Goal: Complete application form: Complete application form

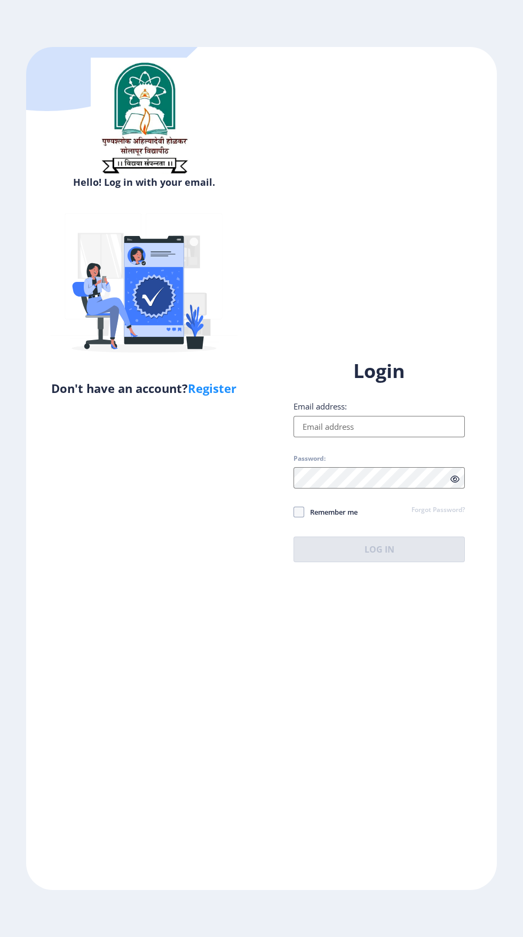
click at [400, 437] on input "Email address:" at bounding box center [378, 426] width 171 height 21
type input "dipalikumbhar624@gmail.com"
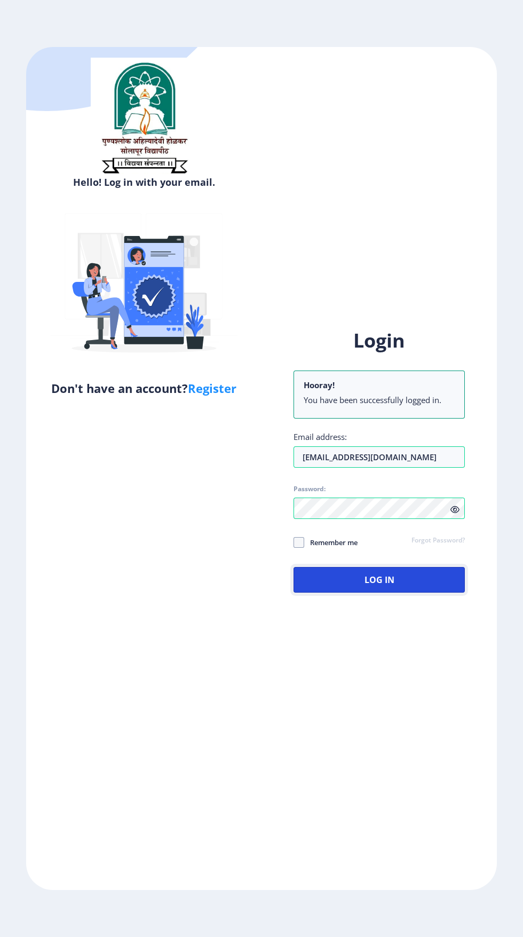
click at [337, 592] on button "Log In" at bounding box center [378, 580] width 171 height 26
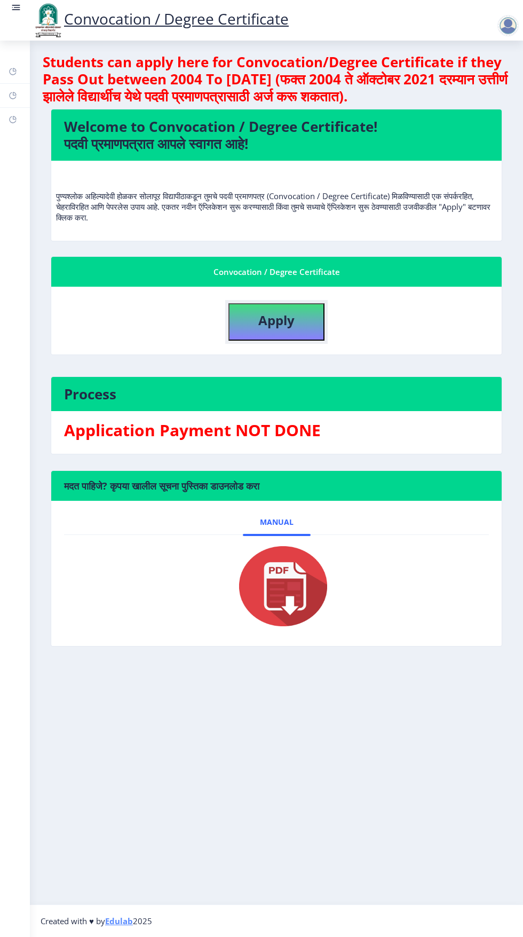
click at [260, 337] on button "Apply" at bounding box center [276, 321] width 96 height 37
select select
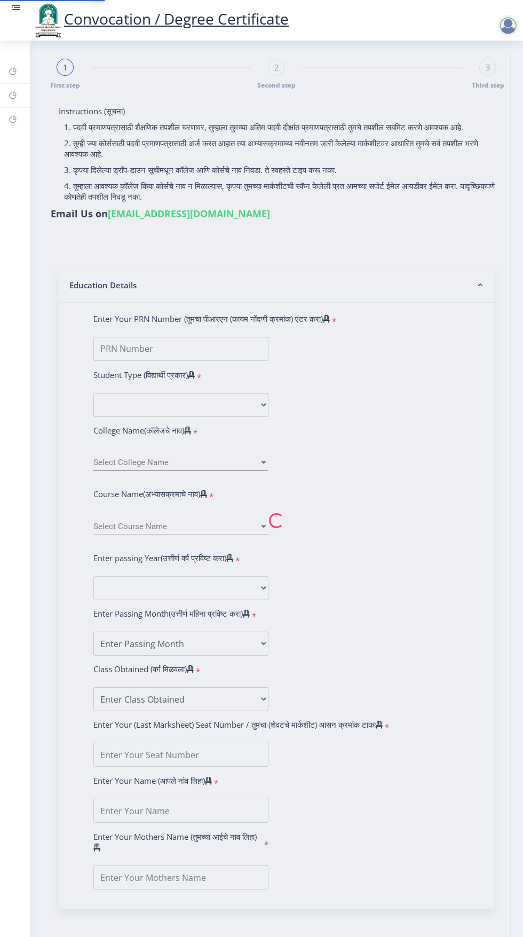
type input "Dipali Ashok Kumbhar"
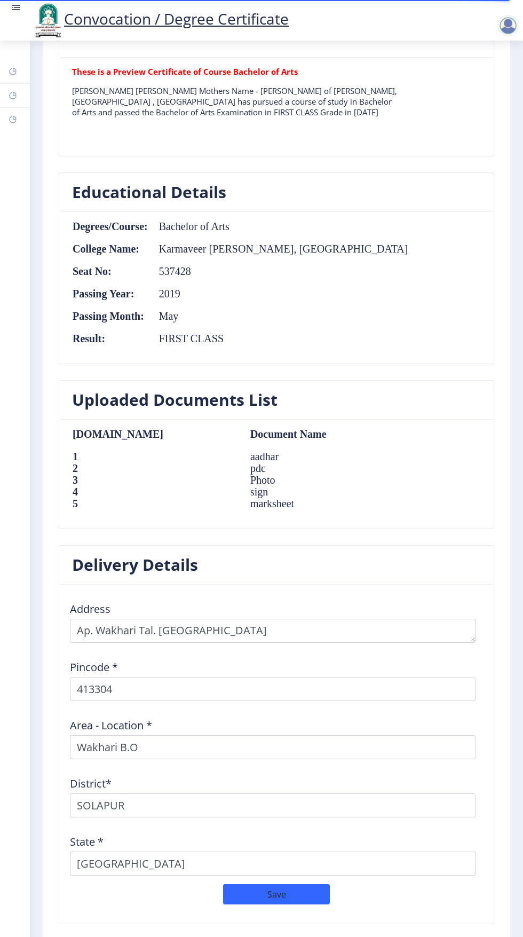
scroll to position [848, 0]
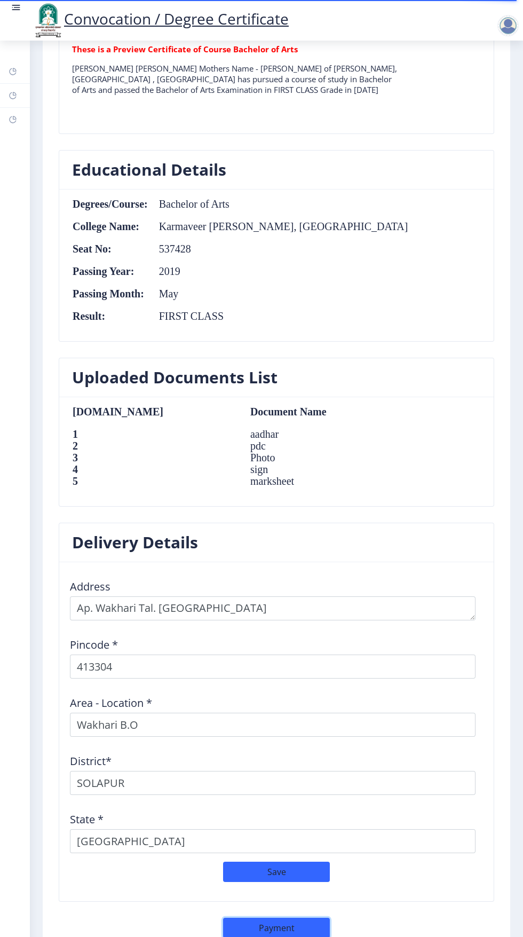
click at [264, 919] on button "Payment" at bounding box center [276, 927] width 107 height 20
select select "sealed"
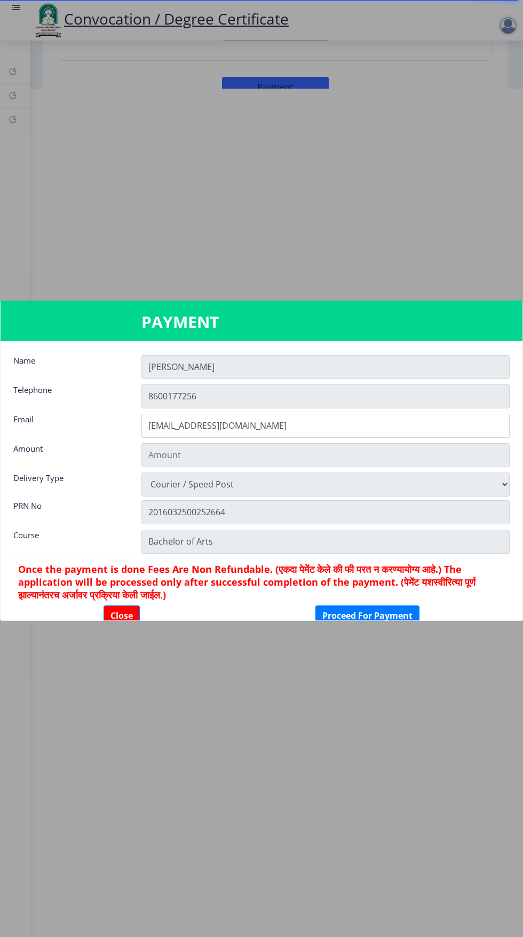
type input "1885"
click at [375, 615] on button "Proceed For Payment" at bounding box center [367, 615] width 104 height 20
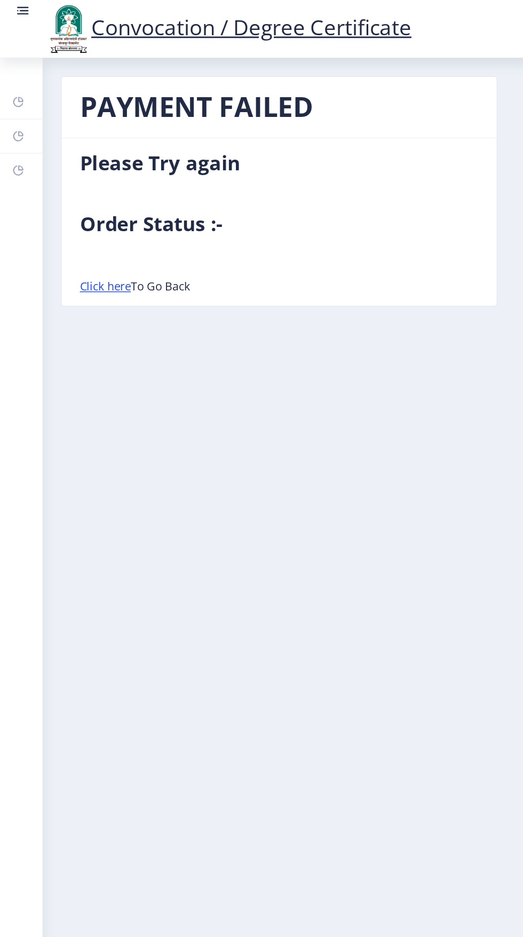
click at [76, 201] on link "Click here" at bounding box center [74, 200] width 36 height 11
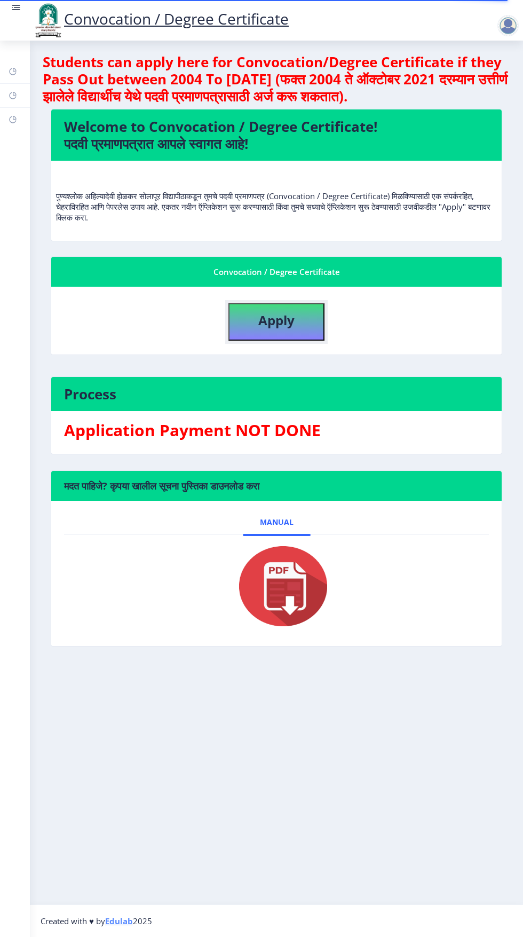
click at [272, 329] on button "Apply" at bounding box center [276, 321] width 96 height 37
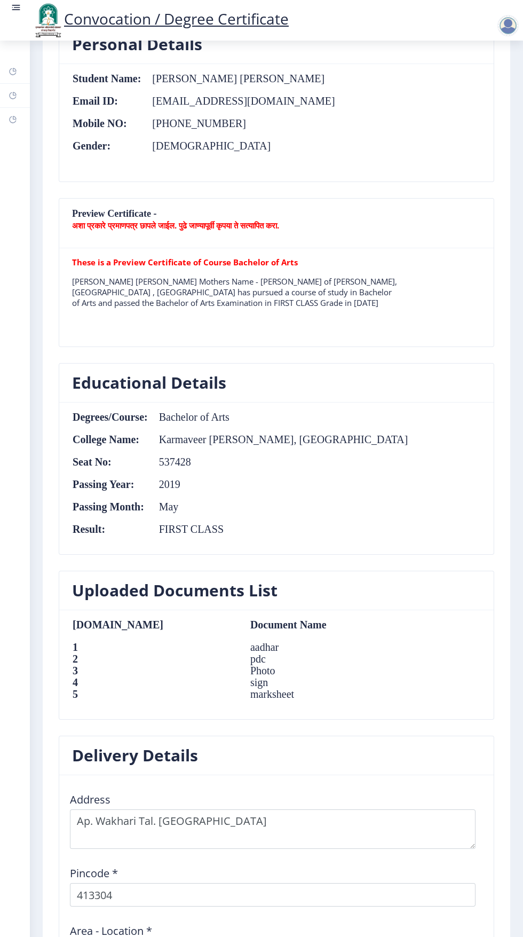
scroll to position [861, 0]
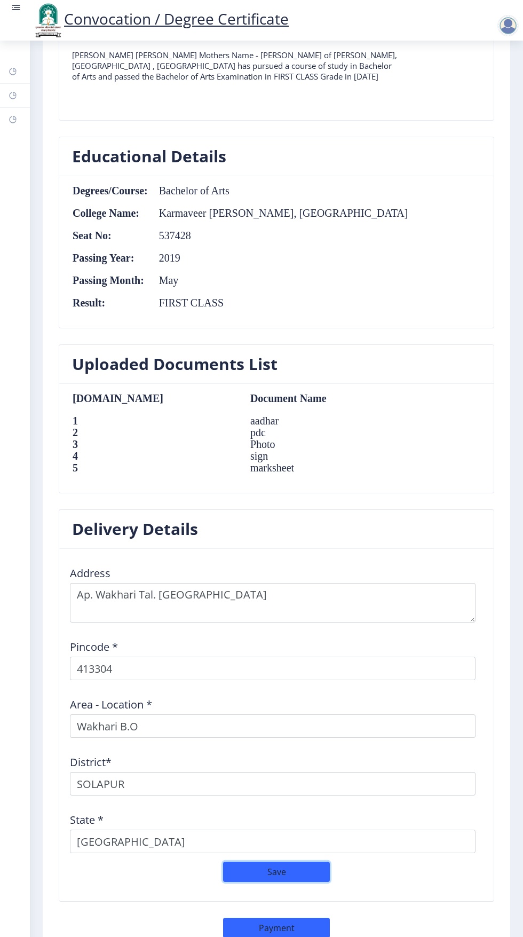
click at [304, 868] on button "Save" at bounding box center [276, 871] width 107 height 20
click at [241, 922] on button "Payment" at bounding box center [276, 927] width 107 height 20
select select "sealed"
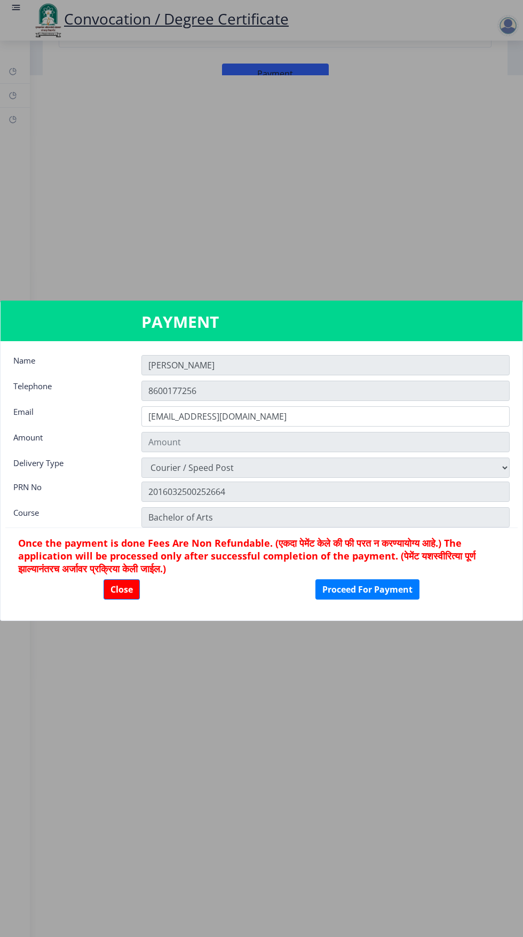
type input "1885"
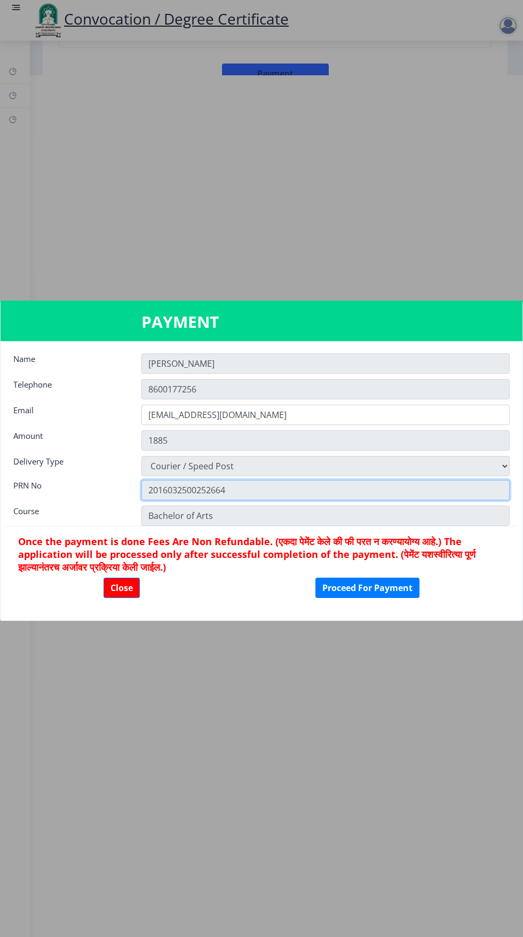
click at [169, 485] on input "2016032500252664" at bounding box center [325, 490] width 368 height 20
click at [193, 484] on input "2016032500252664" at bounding box center [325, 490] width 368 height 20
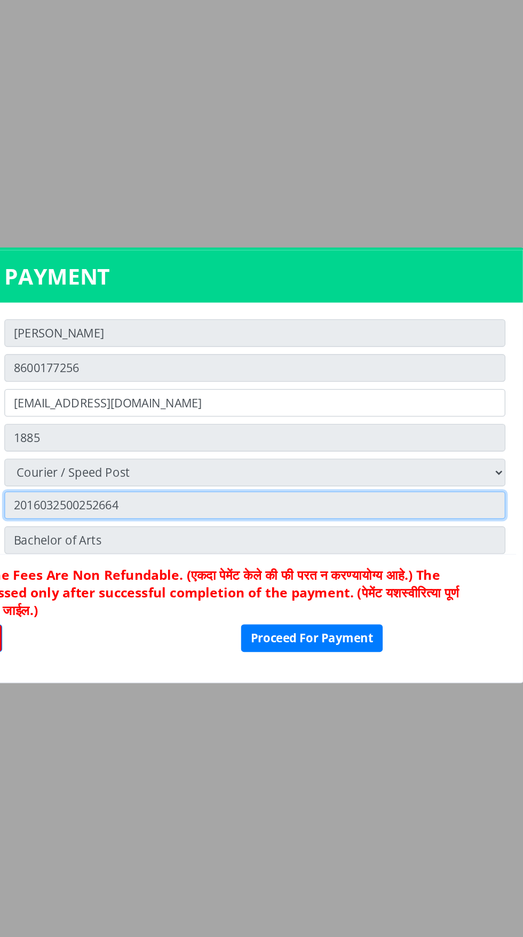
click at [485, 480] on input "2016032500252664" at bounding box center [325, 490] width 368 height 20
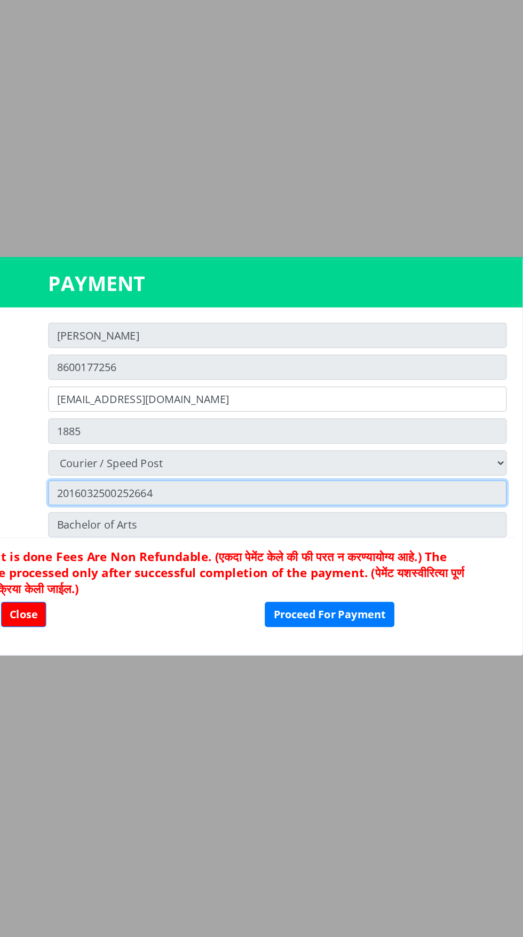
scroll to position [0, 0]
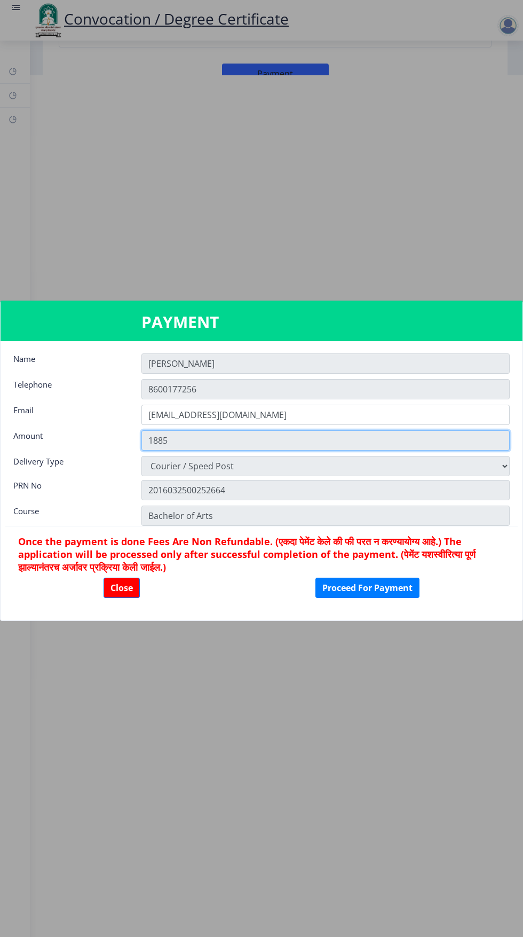
click at [485, 448] on input "1885" at bounding box center [325, 440] width 368 height 20
click at [467, 446] on input "1885" at bounding box center [325, 440] width 368 height 20
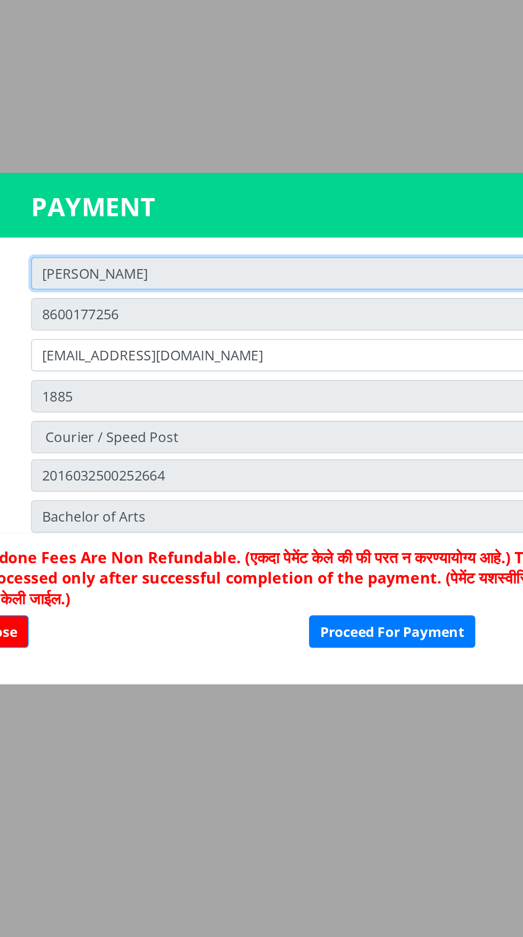
click at [279, 362] on input "[PERSON_NAME]" at bounding box center [325, 363] width 368 height 20
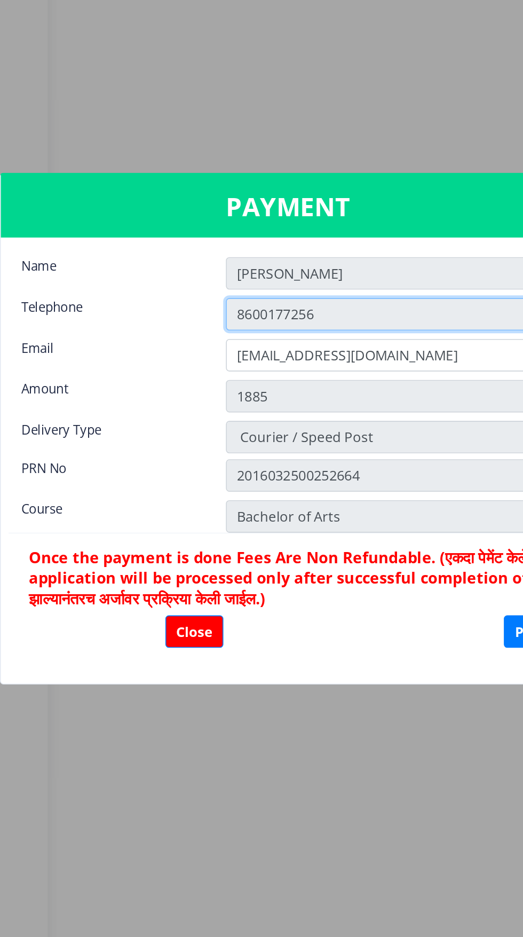
click at [239, 389] on input "8600177256" at bounding box center [325, 389] width 368 height 20
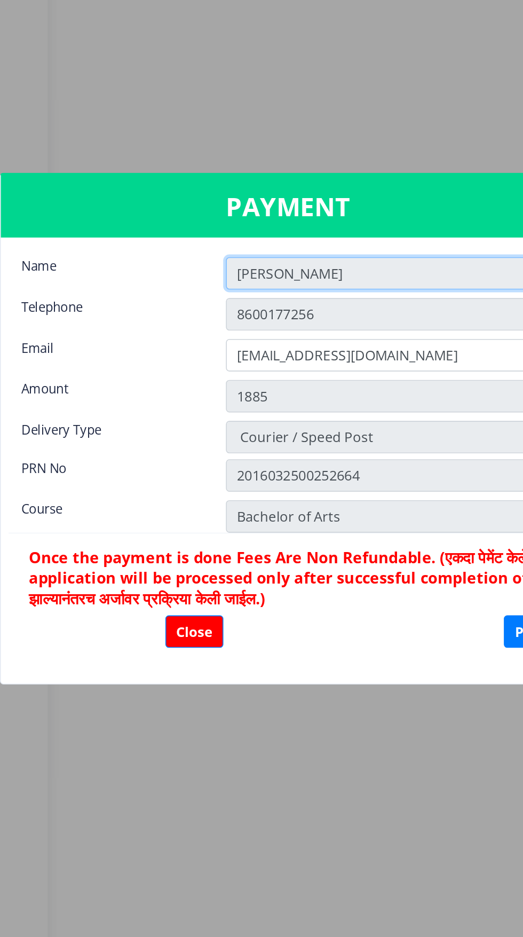
click at [242, 357] on input "[PERSON_NAME]" at bounding box center [325, 363] width 368 height 20
click at [238, 362] on input "[PERSON_NAME]" at bounding box center [325, 363] width 368 height 20
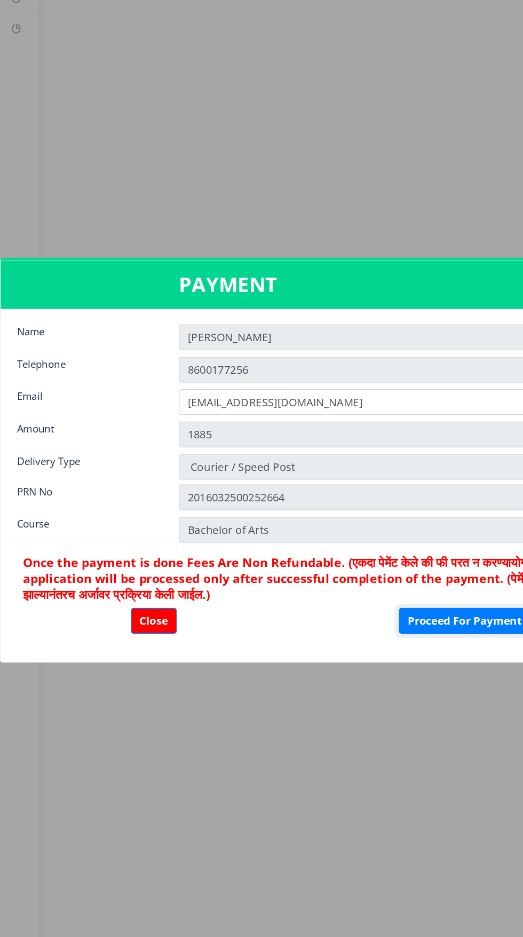
click at [369, 586] on button "Proceed For Payment" at bounding box center [367, 587] width 104 height 20
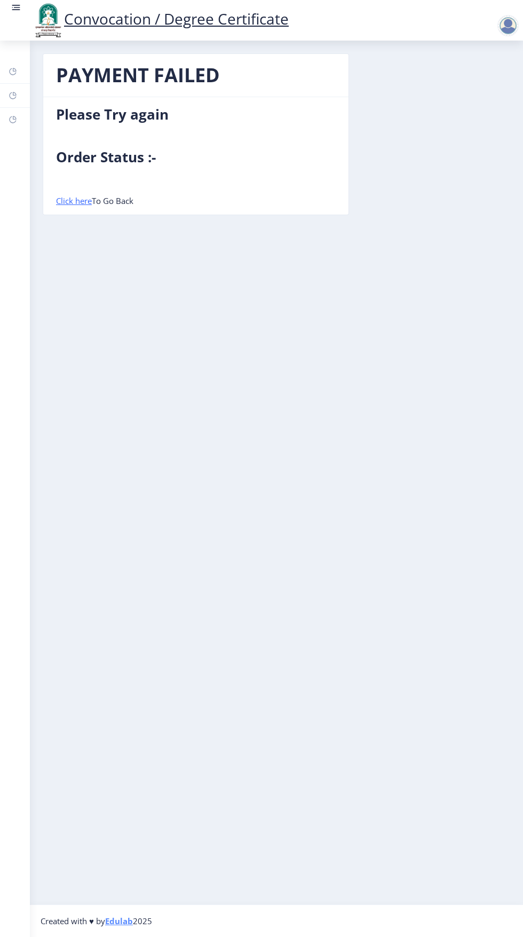
click at [16, 7] on rect at bounding box center [17, 7] width 6 height 1
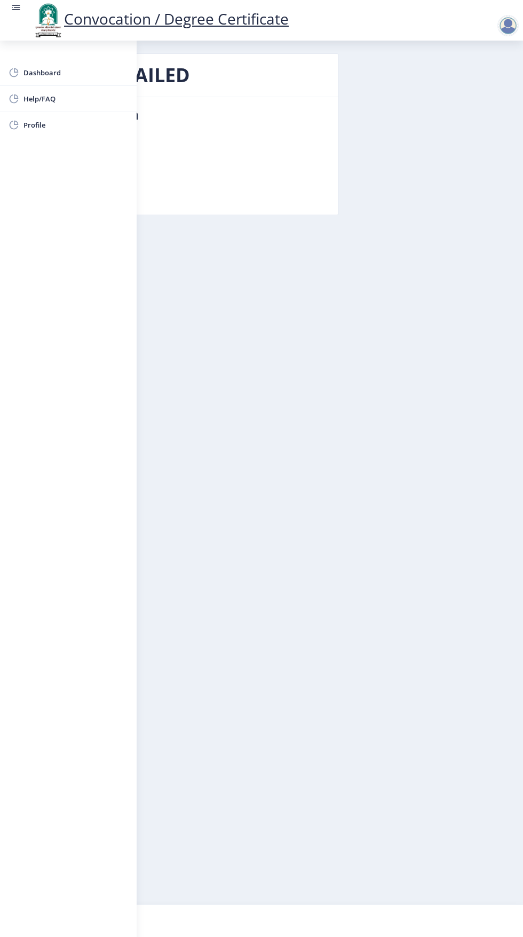
click at [85, 100] on span "Help/FAQ" at bounding box center [75, 98] width 105 height 13
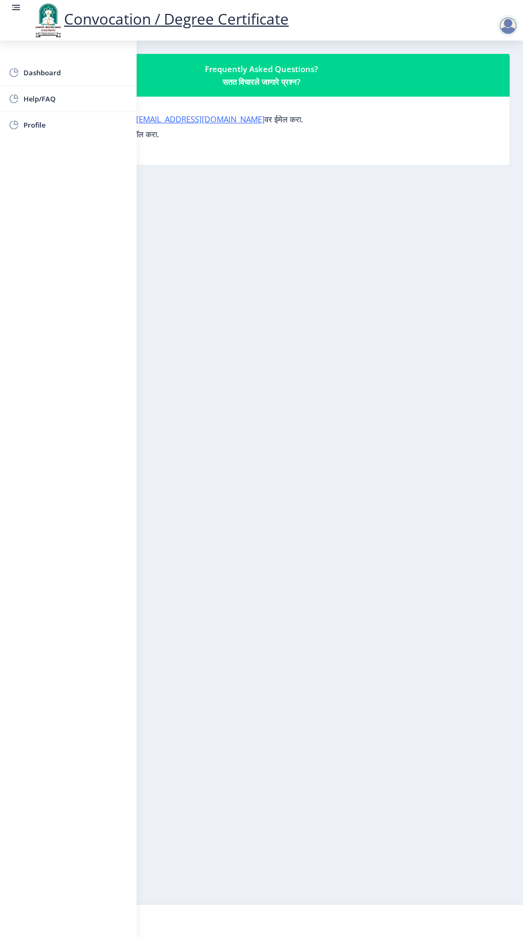
click at [282, 589] on nb-layout-column "Frequently Asked Questions? सतत विचारले जाणारे प्रश्न? कोणत्याही प्रश्नासाठी, क…" at bounding box center [261, 472] width 523 height 863
click at [304, 128] on form "कोणत्याही प्रश्नासाठी, कृपया आम्हाला su.sfc@studentscenter.in वर ईमेल करा. किंव…" at bounding box center [262, 127] width 454 height 26
click at [195, 121] on link "su.sfc@studentscenter.in" at bounding box center [200, 119] width 129 height 11
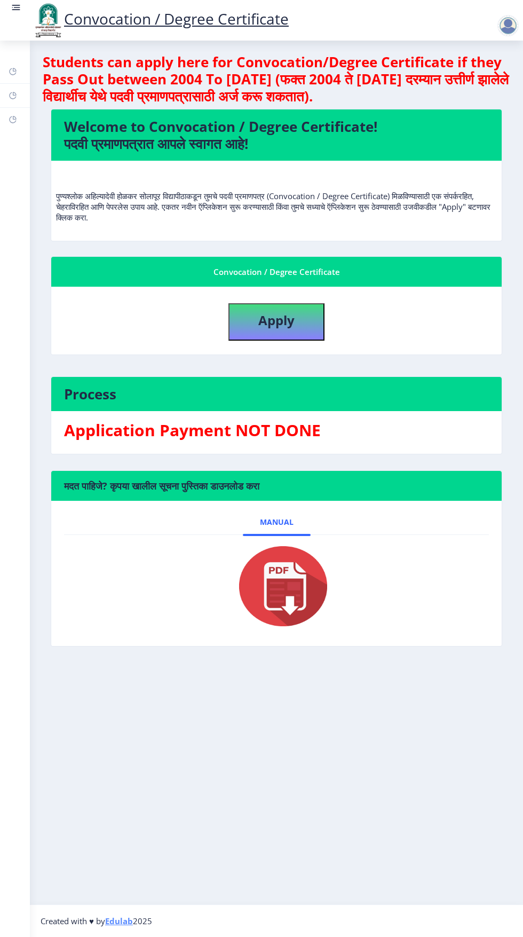
click at [490, 40] on nav "Convocation / Degree Certificate" at bounding box center [261, 20] width 523 height 41
click at [503, 23] on div at bounding box center [507, 25] width 21 height 21
click at [123, 507] on nb-card-body "Manual" at bounding box center [276, 573] width 450 height 145
